Goal: Task Accomplishment & Management: Manage account settings

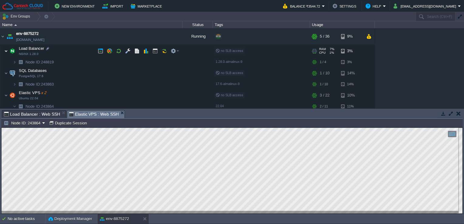
drag, startPoint x: 410, startPoint y: 2, endPoint x: 6, endPoint y: 51, distance: 407.2
click at [6, 51] on img at bounding box center [6, 51] width 4 height 12
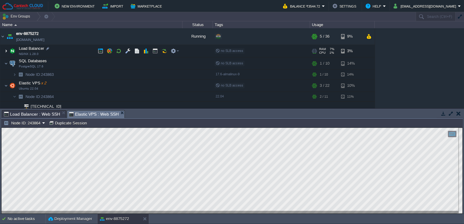
click at [6, 51] on img at bounding box center [6, 51] width 4 height 12
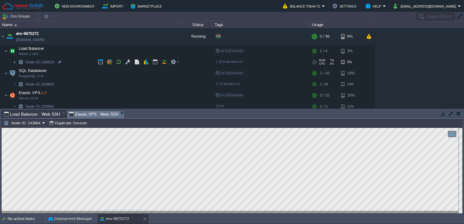
click at [15, 60] on img at bounding box center [15, 61] width 4 height 9
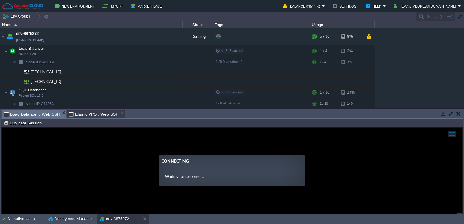
click at [44, 113] on span "Load Balancer : Web SSH" at bounding box center [32, 115] width 56 height 8
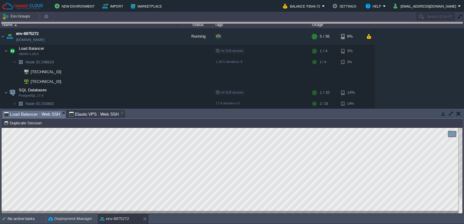
drag, startPoint x: 179, startPoint y: 118, endPoint x: 202, endPoint y: 13, distance: 107.8
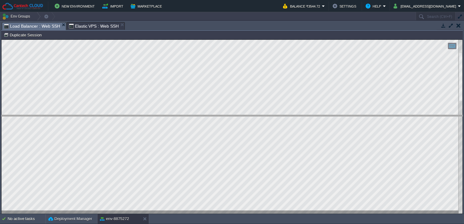
drag, startPoint x: 160, startPoint y: 22, endPoint x: 165, endPoint y: 149, distance: 126.4
click at [165, 149] on body "New Environment Import Marketplace Bonus ₹0.00 Upgrade Account Balance ₹3544.72…" at bounding box center [232, 112] width 464 height 224
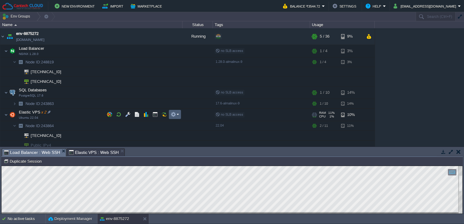
scroll to position [12, 0]
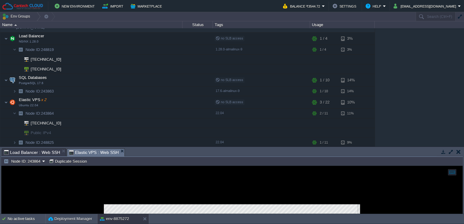
click at [73, 154] on span "Elastic VPS : Web SSH" at bounding box center [94, 153] width 50 height 8
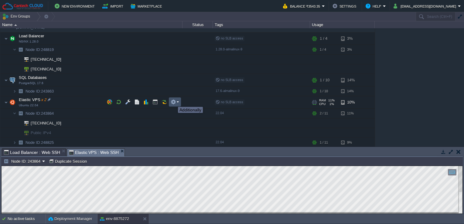
click at [173, 101] on button "button" at bounding box center [173, 101] width 5 height 5
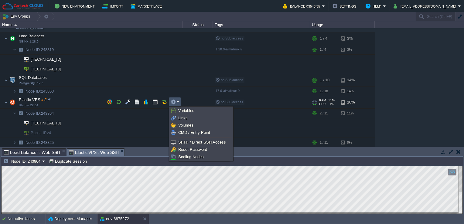
click at [202, 138] on li at bounding box center [201, 137] width 63 height 2
click at [203, 142] on span "SFTP / Direct SSH Access" at bounding box center [202, 142] width 48 height 5
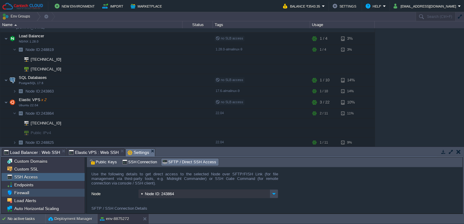
click at [19, 194] on span "Firewall" at bounding box center [21, 192] width 17 height 5
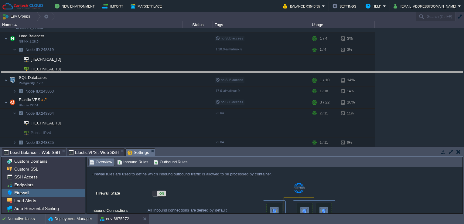
drag, startPoint x: 214, startPoint y: 156, endPoint x: 214, endPoint y: 53, distance: 102.7
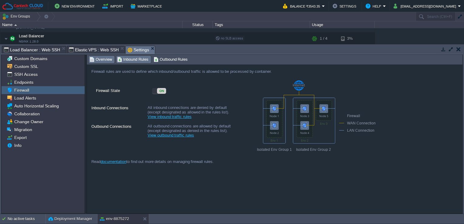
click at [141, 57] on span "Inbound Rules" at bounding box center [132, 59] width 31 height 7
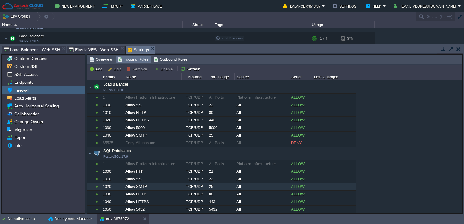
scroll to position [117, 0]
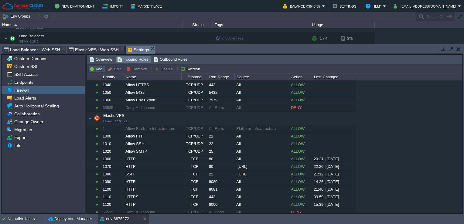
click at [97, 69] on button "Add" at bounding box center [96, 68] width 15 height 5
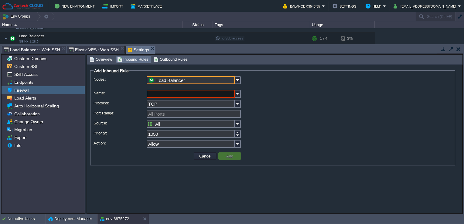
click at [198, 78] on input "Load Balancer" at bounding box center [191, 80] width 88 height 8
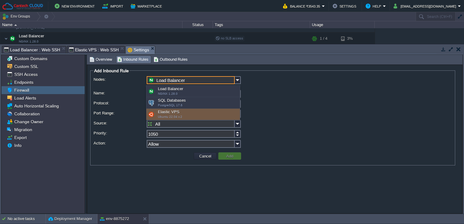
click at [179, 110] on div "Elastic VPS Ubuntu 22.04 x 2" at bounding box center [193, 115] width 94 height 12
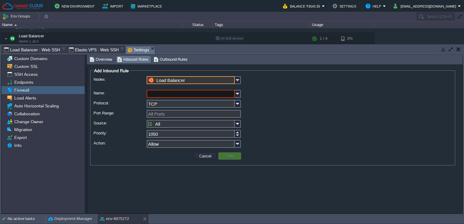
type input "Elastic VPS"
type input "1130"
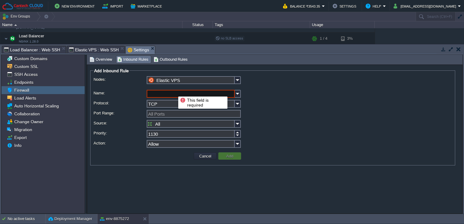
click at [174, 91] on input "Name:" at bounding box center [191, 94] width 88 height 8
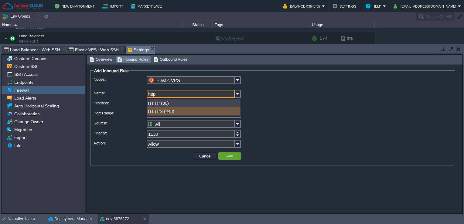
type input "http"
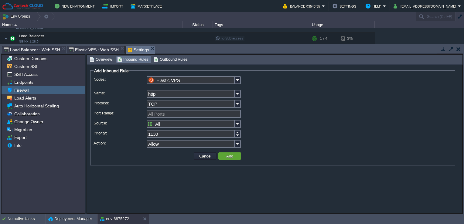
click at [151, 156] on td at bounding box center [144, 156] width 98 height 9
click at [179, 118] on div "All Ports" at bounding box center [273, 114] width 358 height 9
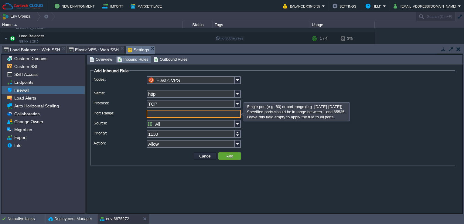
click at [179, 115] on input "Port Range:" at bounding box center [194, 114] width 94 height 8
type input "All Ports"
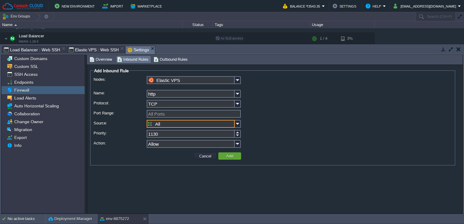
click at [210, 123] on input "All" at bounding box center [191, 124] width 88 height 8
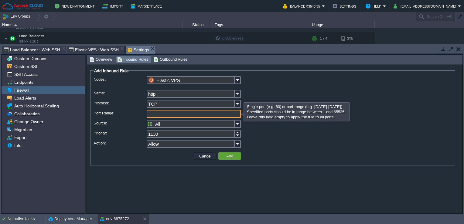
click at [220, 115] on input "Port Range:" at bounding box center [194, 114] width 94 height 8
type input "3000"
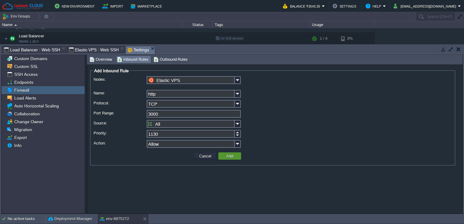
click at [236, 156] on td "Add" at bounding box center [229, 155] width 23 height 7
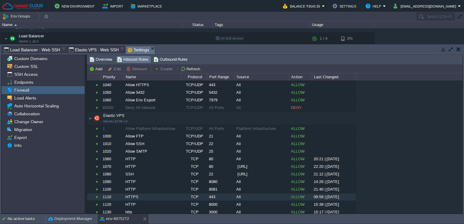
scroll to position [125, 0]
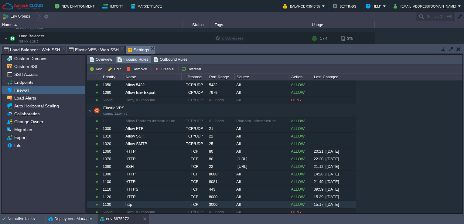
click at [104, 203] on div "1130" at bounding box center [112, 204] width 22 height 7
drag, startPoint x: 104, startPoint y: 203, endPoint x: 100, endPoint y: 203, distance: 4.0
click at [100, 203] on div at bounding box center [93, 204] width 13 height 7
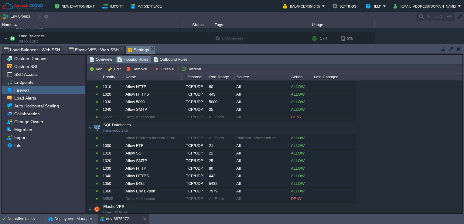
scroll to position [0, 0]
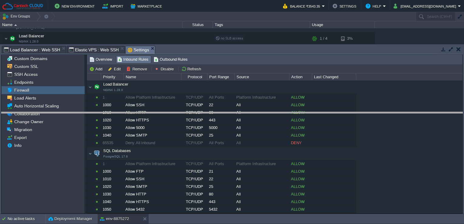
drag, startPoint x: 294, startPoint y: 53, endPoint x: 292, endPoint y: 135, distance: 82.6
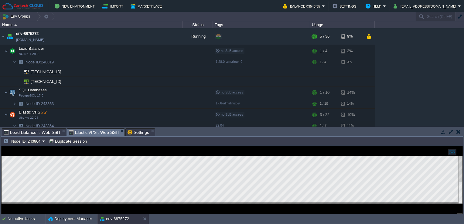
click at [81, 131] on span "Elastic VPS : Web SSH" at bounding box center [94, 133] width 50 height 8
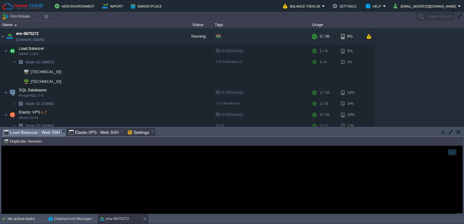
click at [41, 133] on span "Load Balancer : Web SSH" at bounding box center [32, 133] width 56 height 8
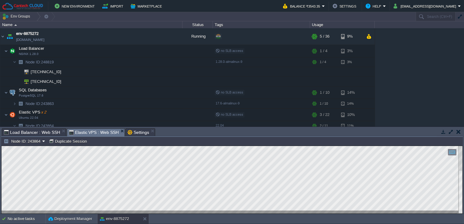
click at [100, 131] on span "Elastic VPS : Web SSH" at bounding box center [94, 133] width 50 height 8
click at [275, 212] on div at bounding box center [232, 179] width 461 height 67
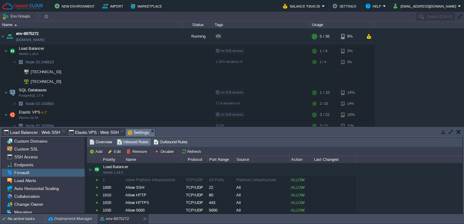
click at [128, 133] on span "Settings" at bounding box center [139, 133] width 22 height 8
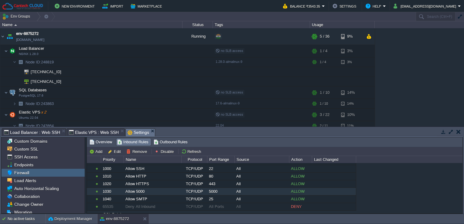
scroll to position [19, 0]
click at [96, 150] on button "Add" at bounding box center [96, 151] width 15 height 5
type input "Elastic VPS"
type input "1140"
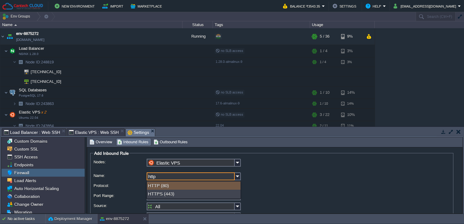
type input "http"
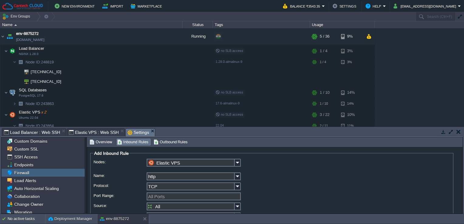
click at [293, 171] on div "Elastic VPS" at bounding box center [272, 165] width 357 height 12
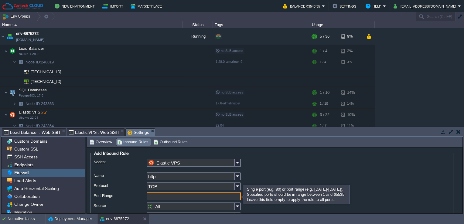
click at [170, 198] on input "Port Range:" at bounding box center [194, 197] width 94 height 8
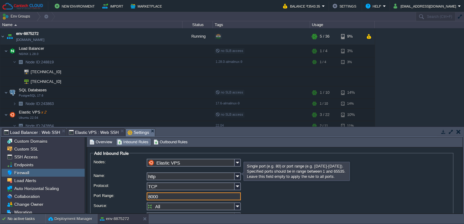
scroll to position [39, 0]
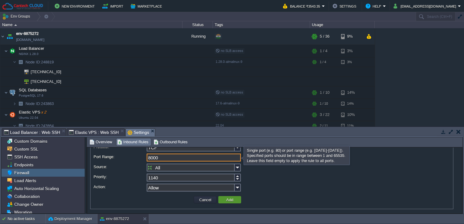
type input "8000"
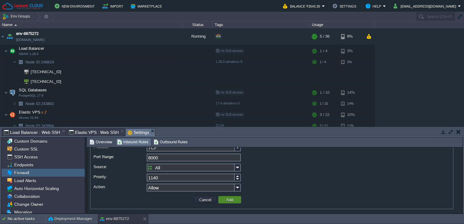
click at [226, 200] on button "Add" at bounding box center [229, 199] width 11 height 5
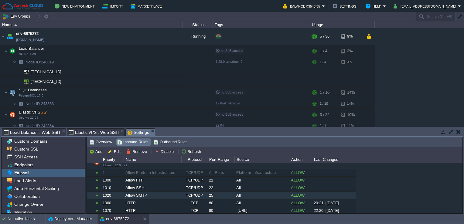
scroll to position [215, 0]
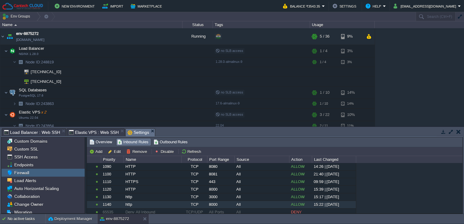
click at [239, 204] on div "All" at bounding box center [262, 204] width 54 height 7
click at [137, 151] on button "Remove" at bounding box center [137, 151] width 22 height 5
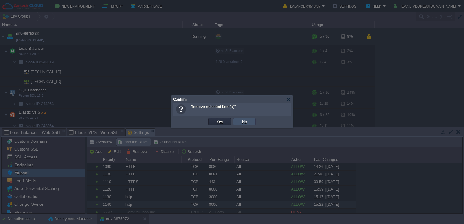
click at [243, 120] on button "No" at bounding box center [244, 121] width 9 height 5
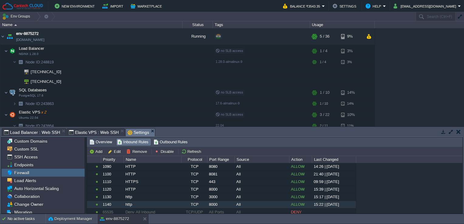
click at [143, 201] on div "http" at bounding box center [152, 204] width 57 height 7
click at [139, 153] on button "Remove" at bounding box center [137, 151] width 22 height 5
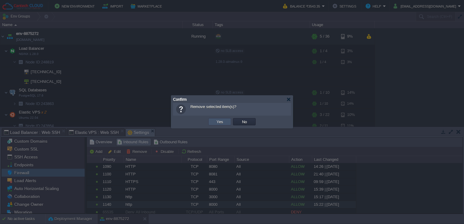
click at [221, 121] on button "Yes" at bounding box center [220, 121] width 10 height 5
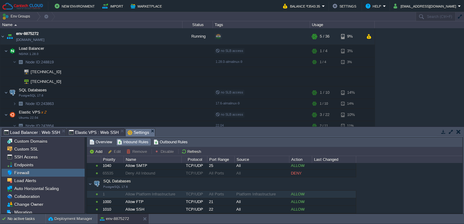
scroll to position [0, 0]
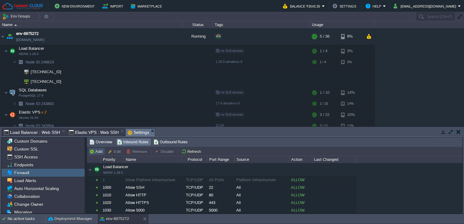
click at [98, 152] on button "Add" at bounding box center [96, 151] width 15 height 5
type input "Load Balancer"
type input "1050"
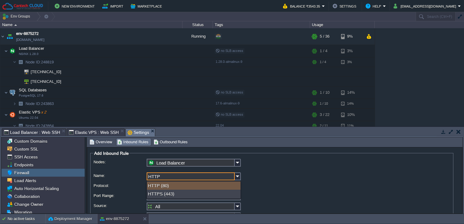
type input "HTTP"
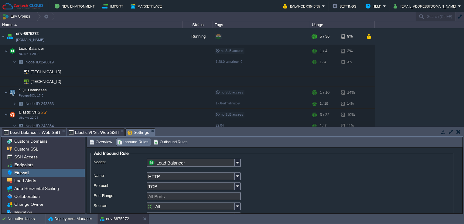
click at [312, 152] on fieldset "Add Inbound Rule Nodes: Load Balancer Name: HTTP Protocol: TCP Port Range: All …" at bounding box center [271, 199] width 363 height 97
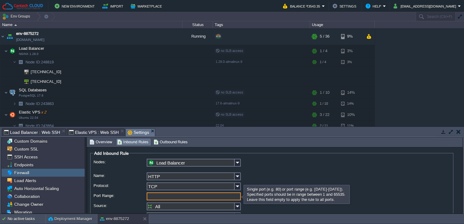
click at [188, 197] on input "Port Range:" at bounding box center [194, 197] width 94 height 8
type input "8"
type input "8000"
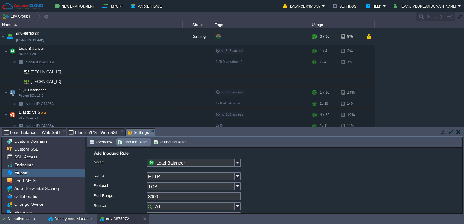
click at [272, 173] on div "HTTP" at bounding box center [272, 177] width 357 height 9
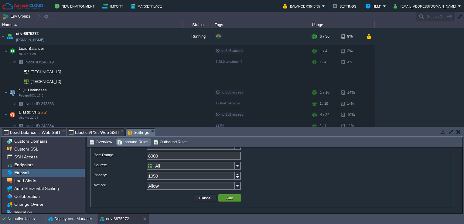
click at [235, 198] on td "Add" at bounding box center [229, 197] width 23 height 7
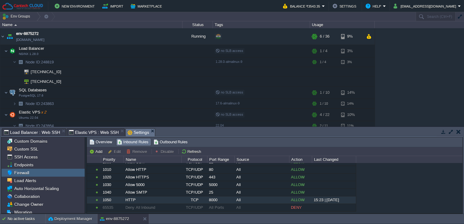
scroll to position [26, 0]
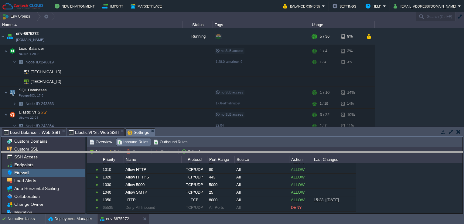
drag, startPoint x: 176, startPoint y: 129, endPoint x: 181, endPoint y: 153, distance: 23.9
click at [181, 153] on body "New Environment Import Marketplace Bonus ₹0.00 Upgrade Account Balance ₹3543.35…" at bounding box center [232, 112] width 464 height 224
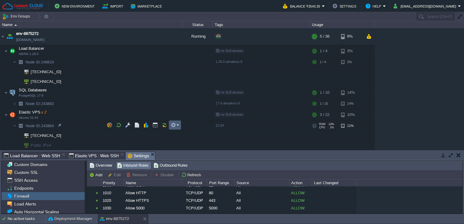
scroll to position [9, 0]
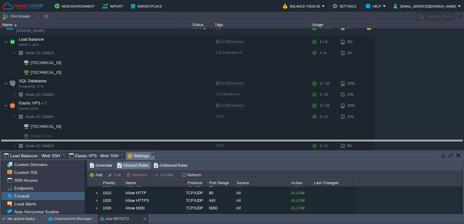
drag, startPoint x: 222, startPoint y: 154, endPoint x: 224, endPoint y: 139, distance: 15.0
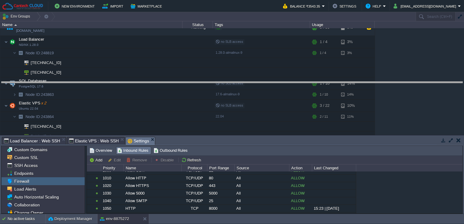
drag, startPoint x: 197, startPoint y: 143, endPoint x: 197, endPoint y: 88, distance: 55.3
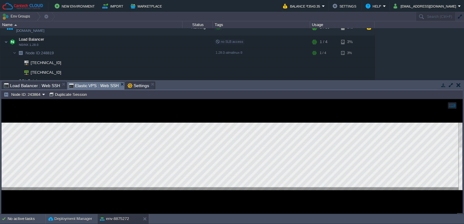
click at [79, 88] on span "Elastic VPS : Web SSH" at bounding box center [94, 86] width 50 height 8
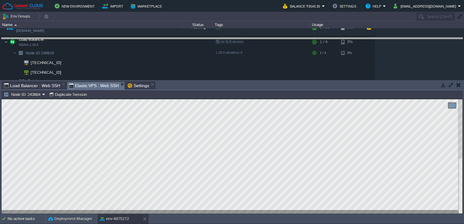
drag, startPoint x: 179, startPoint y: 87, endPoint x: 173, endPoint y: 36, distance: 51.4
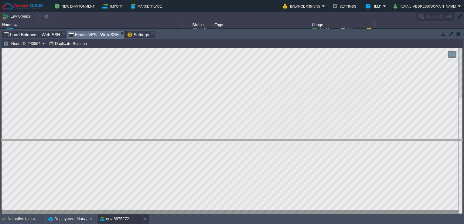
drag, startPoint x: 214, startPoint y: 35, endPoint x: 228, endPoint y: 145, distance: 111.2
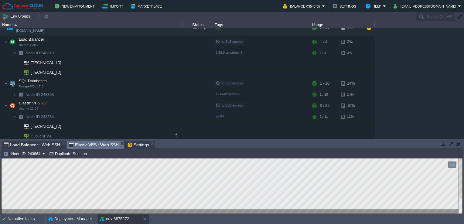
scroll to position [20, 0]
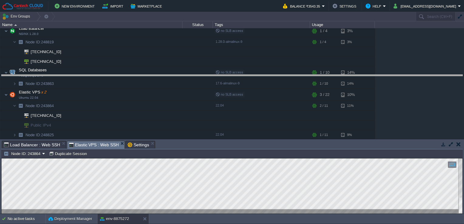
drag, startPoint x: 172, startPoint y: 145, endPoint x: 172, endPoint y: 77, distance: 67.4
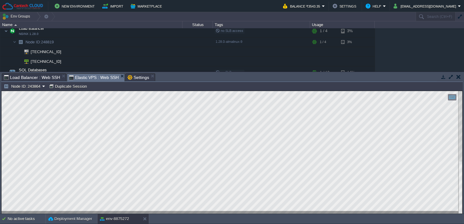
click at [2, 91] on html "Copy: Ctrl + Shift + C Paste: Ctrl + V Settings: Ctrl + Shift + Alt 0" at bounding box center [232, 91] width 461 height 0
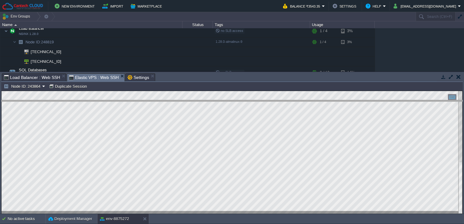
drag, startPoint x: 163, startPoint y: 75, endPoint x: 170, endPoint y: 117, distance: 42.8
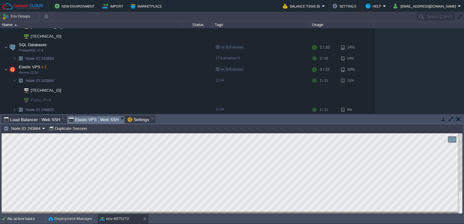
scroll to position [0, 0]
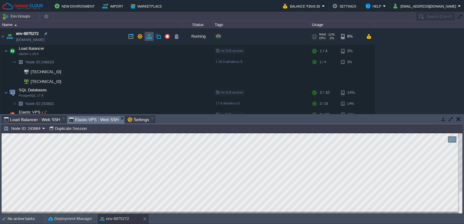
click at [146, 36] on button "button" at bounding box center [148, 36] width 5 height 5
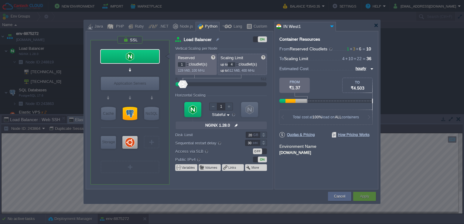
type input "Ubuntu 22.04"
click at [131, 142] on div at bounding box center [129, 142] width 15 height 13
type input "Elastic VPS"
type input "3"
type input "11"
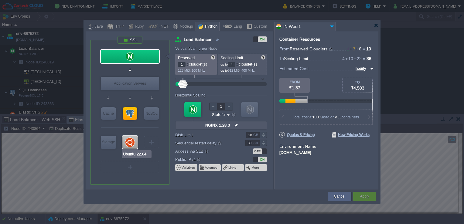
type input "2"
type input "Ubuntu 22.04"
type input "null"
type input "22.04"
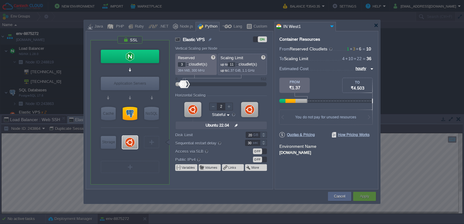
click at [261, 161] on div "OFF" at bounding box center [257, 160] width 9 height 6
click at [357, 194] on div "Apply" at bounding box center [364, 196] width 23 height 9
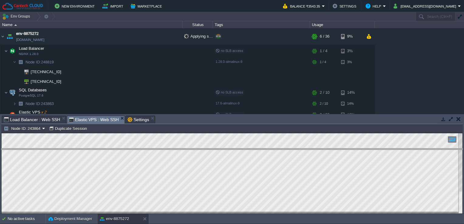
drag, startPoint x: 239, startPoint y: 120, endPoint x: 238, endPoint y: 152, distance: 32.5
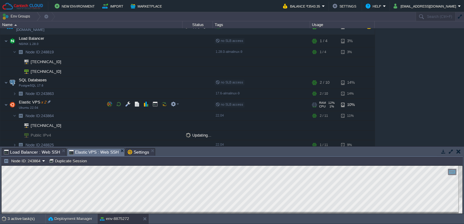
scroll to position [13, 0]
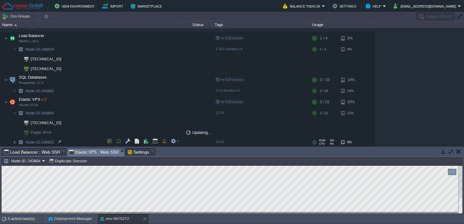
click at [16, 143] on img at bounding box center [15, 142] width 4 height 9
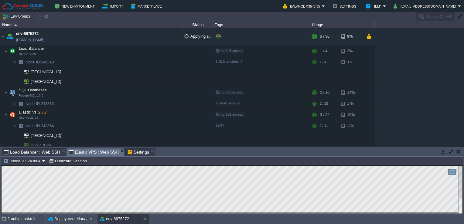
scroll to position [22, 0]
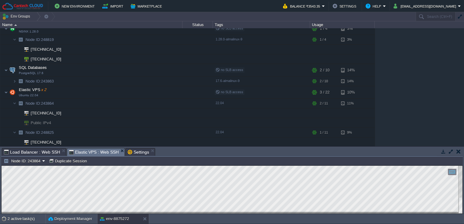
click at [262, 121] on td at bounding box center [261, 123] width 97 height 10
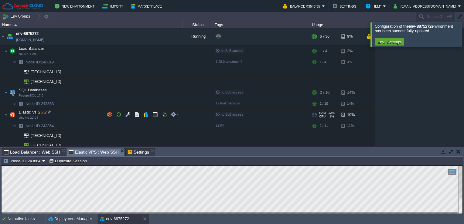
scroll to position [32, 0]
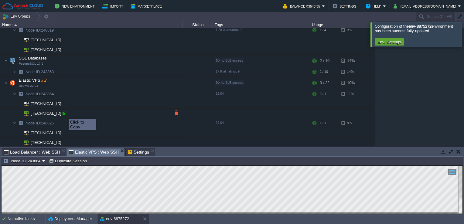
click at [64, 114] on div at bounding box center [63, 112] width 5 height 5
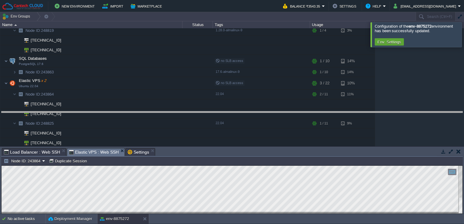
drag, startPoint x: 171, startPoint y: 153, endPoint x: 177, endPoint y: 116, distance: 37.5
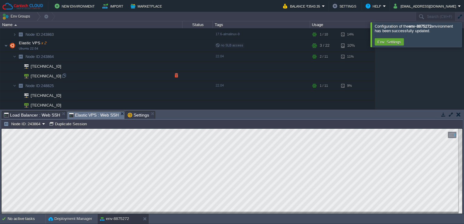
scroll to position [69, 0]
click at [65, 77] on div at bounding box center [63, 75] width 5 height 5
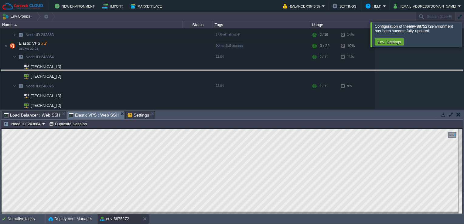
drag, startPoint x: 256, startPoint y: 115, endPoint x: 259, endPoint y: 71, distance: 43.9
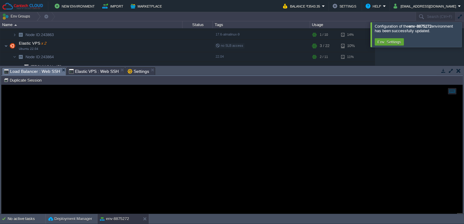
click at [41, 68] on span "Load Balancer : Web SSH" at bounding box center [32, 72] width 56 height 8
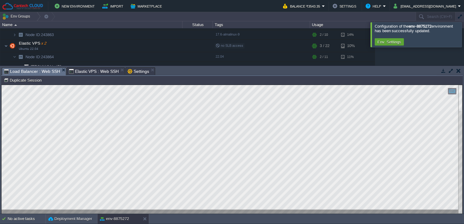
click at [204, 75] on div "Tasks Activity Log Archive Git / SVN Load Balancer : Web SSH Elastic VPS : Web …" at bounding box center [232, 140] width 464 height 148
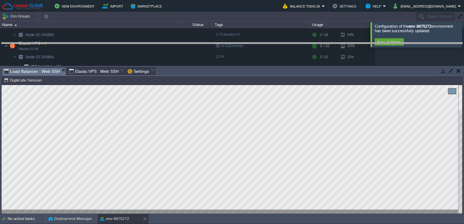
drag, startPoint x: 204, startPoint y: 75, endPoint x: 210, endPoint y: 14, distance: 61.1
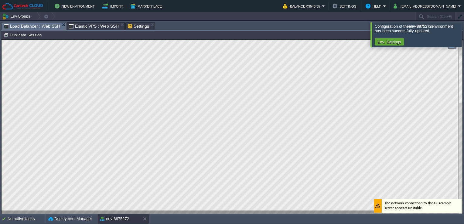
click at [460, 111] on div at bounding box center [461, 127] width 4 height 174
click at [464, 110] on html "New Environment Import Marketplace Bonus ₹0.00 Upgrade Account Balance ₹3543.35…" at bounding box center [232, 112] width 464 height 224
click at [463, 40] on html "Copy: Ctrl + Shift + C Paste: Ctrl + V Settings: Ctrl + Shift + Alt 0" at bounding box center [232, 40] width 461 height 0
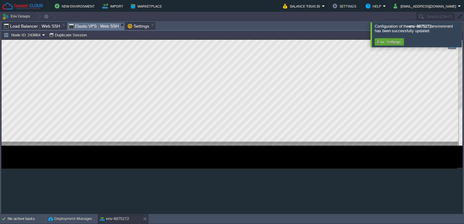
click at [96, 26] on span "Elastic VPS : Web SSH" at bounding box center [94, 26] width 50 height 8
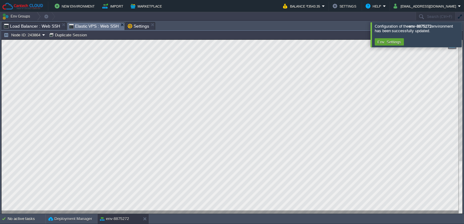
click at [2, 40] on html "Copy: Ctrl + Shift + C Paste: Ctrl + V Settings: Ctrl + Shift + Alt 0" at bounding box center [232, 40] width 461 height 0
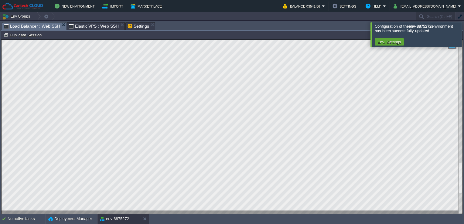
click at [44, 28] on span "Load Balancer : Web SSH" at bounding box center [32, 26] width 56 height 8
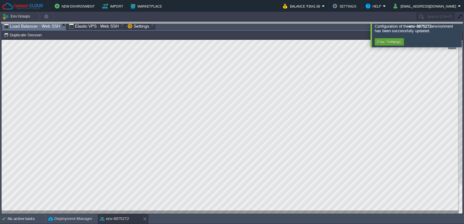
drag, startPoint x: 172, startPoint y: 28, endPoint x: 170, endPoint y: -22, distance: 50.5
click at [170, 0] on html "New Environment Import Marketplace Bonus ₹0.00 Upgrade Account Balance ₹3541.56…" at bounding box center [232, 112] width 464 height 224
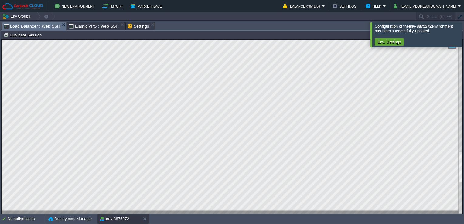
click at [2, 40] on html "Copy: Ctrl + Shift + C Paste: Ctrl + V Settings: Ctrl + Shift + Alt 0" at bounding box center [232, 40] width 461 height 0
